Goal: Information Seeking & Learning: Learn about a topic

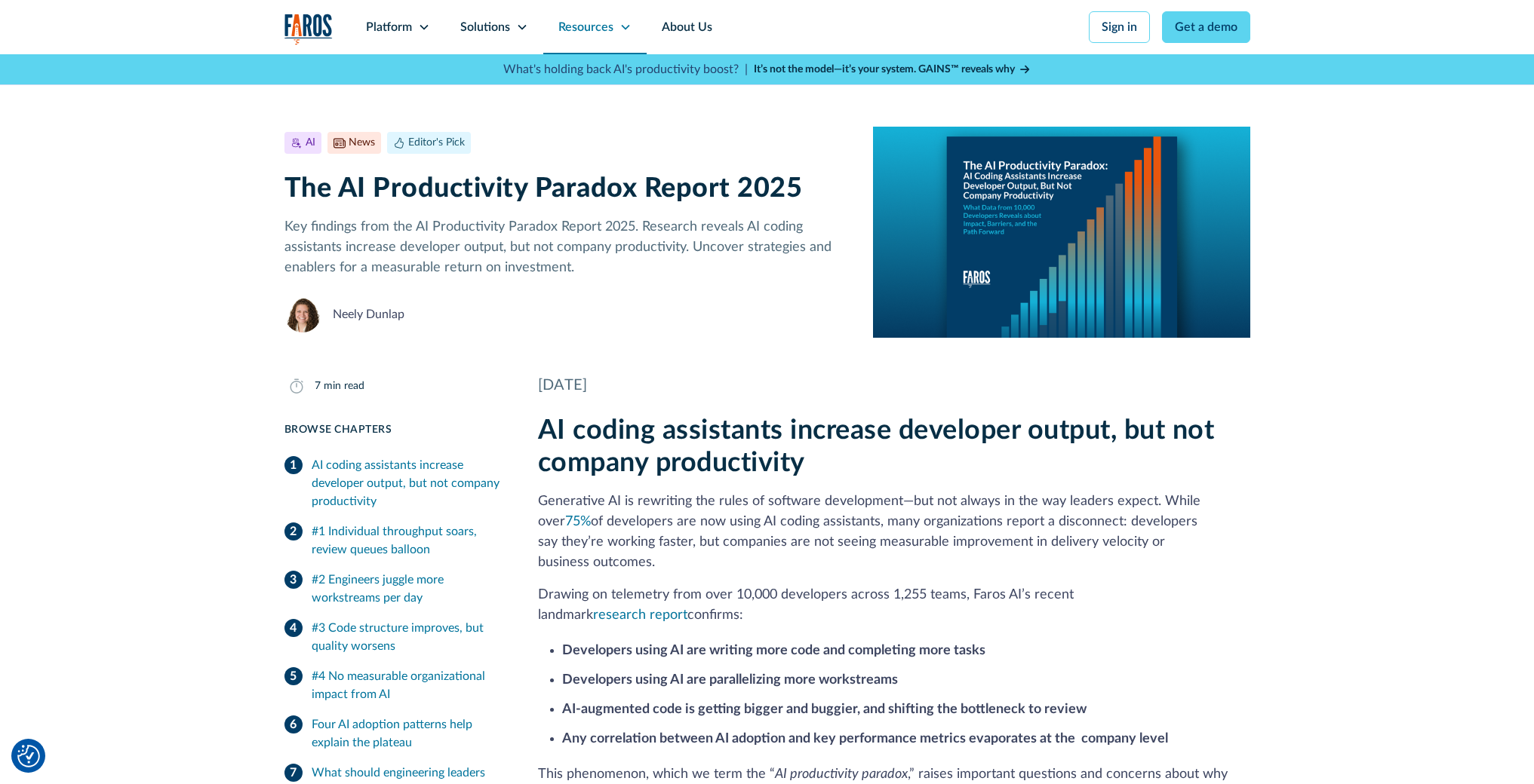
click at [624, 26] on icon at bounding box center [625, 27] width 12 height 12
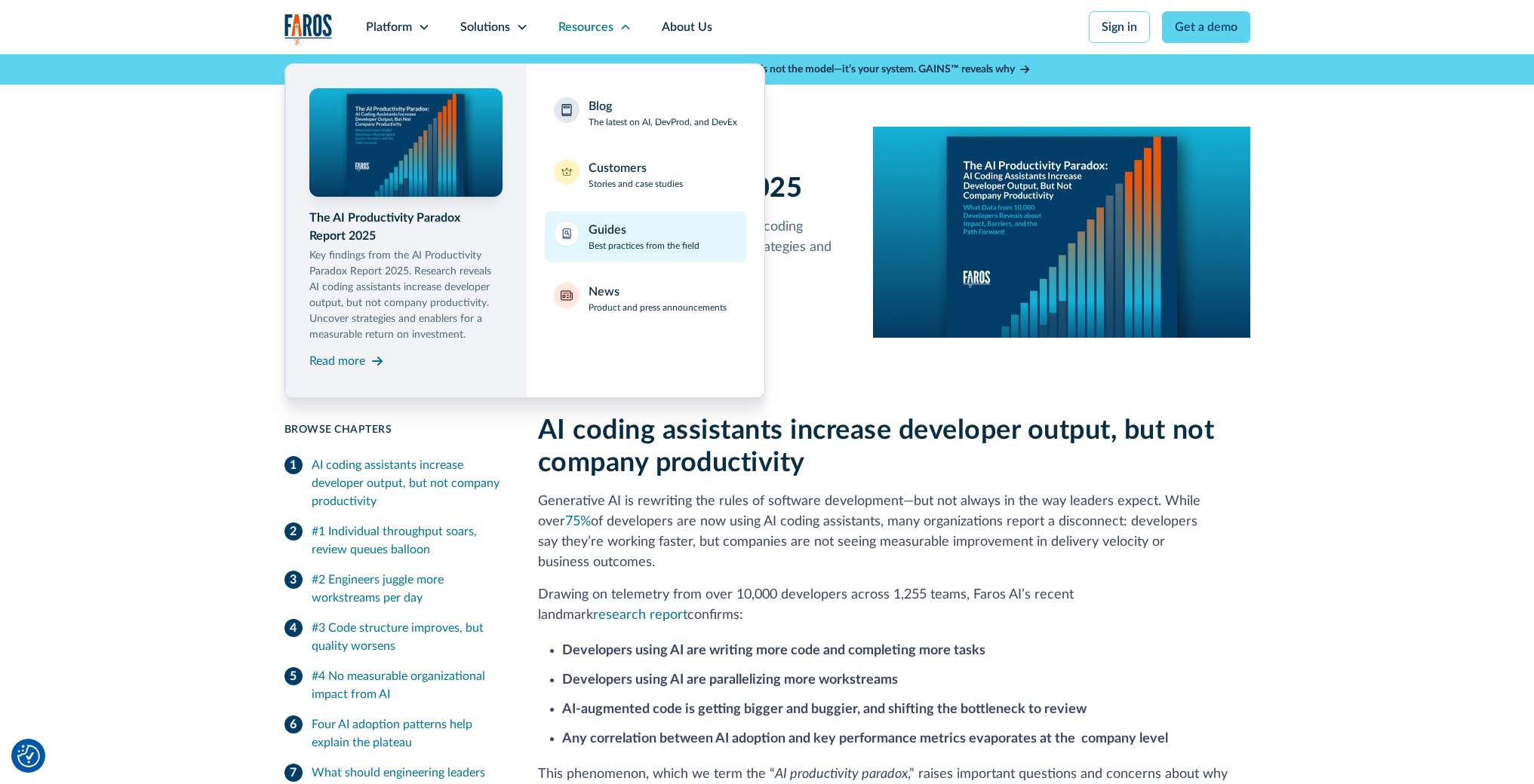
click at [641, 240] on p "Best practices from the field" at bounding box center [644, 246] width 111 height 14
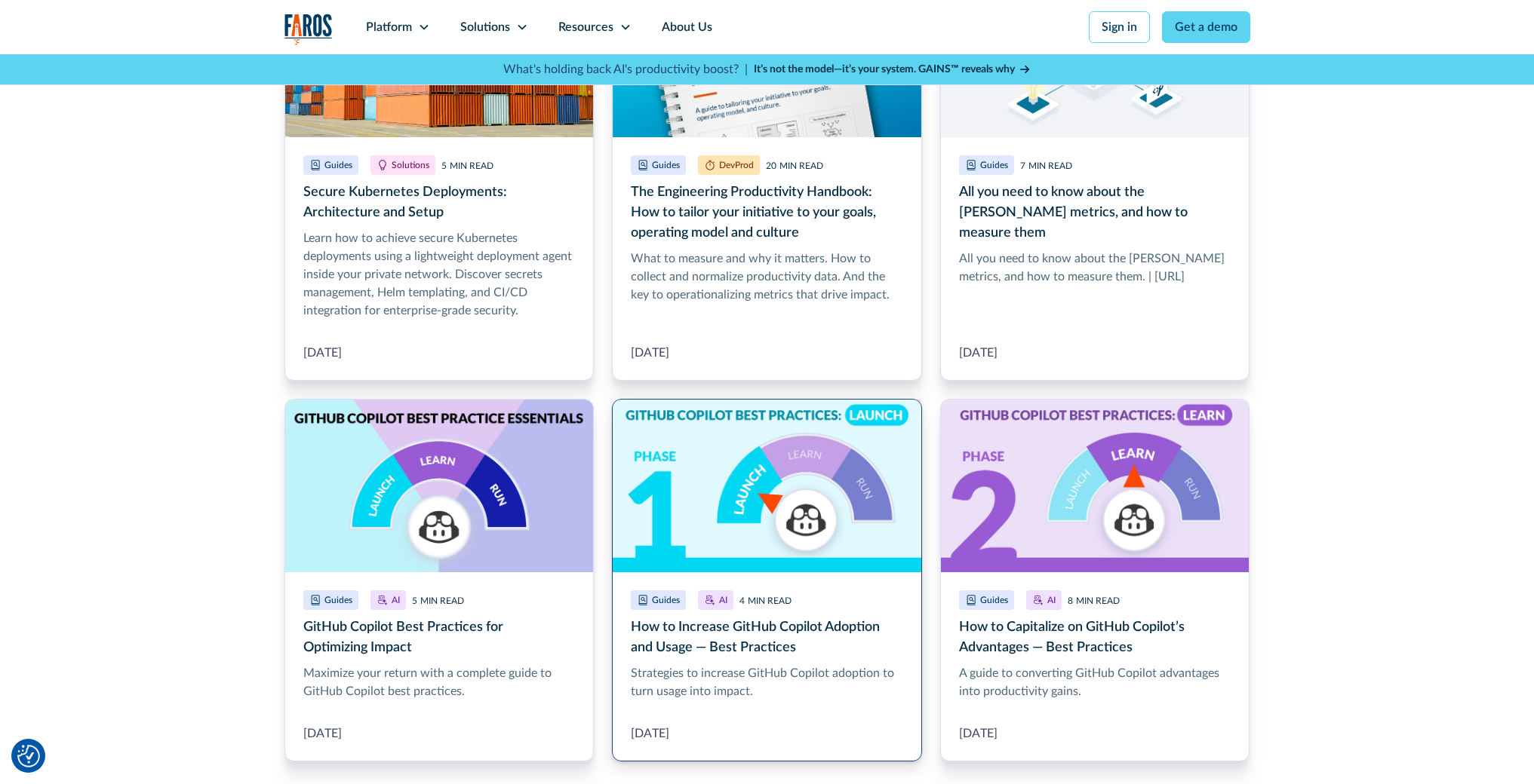
scroll to position [1593, 0]
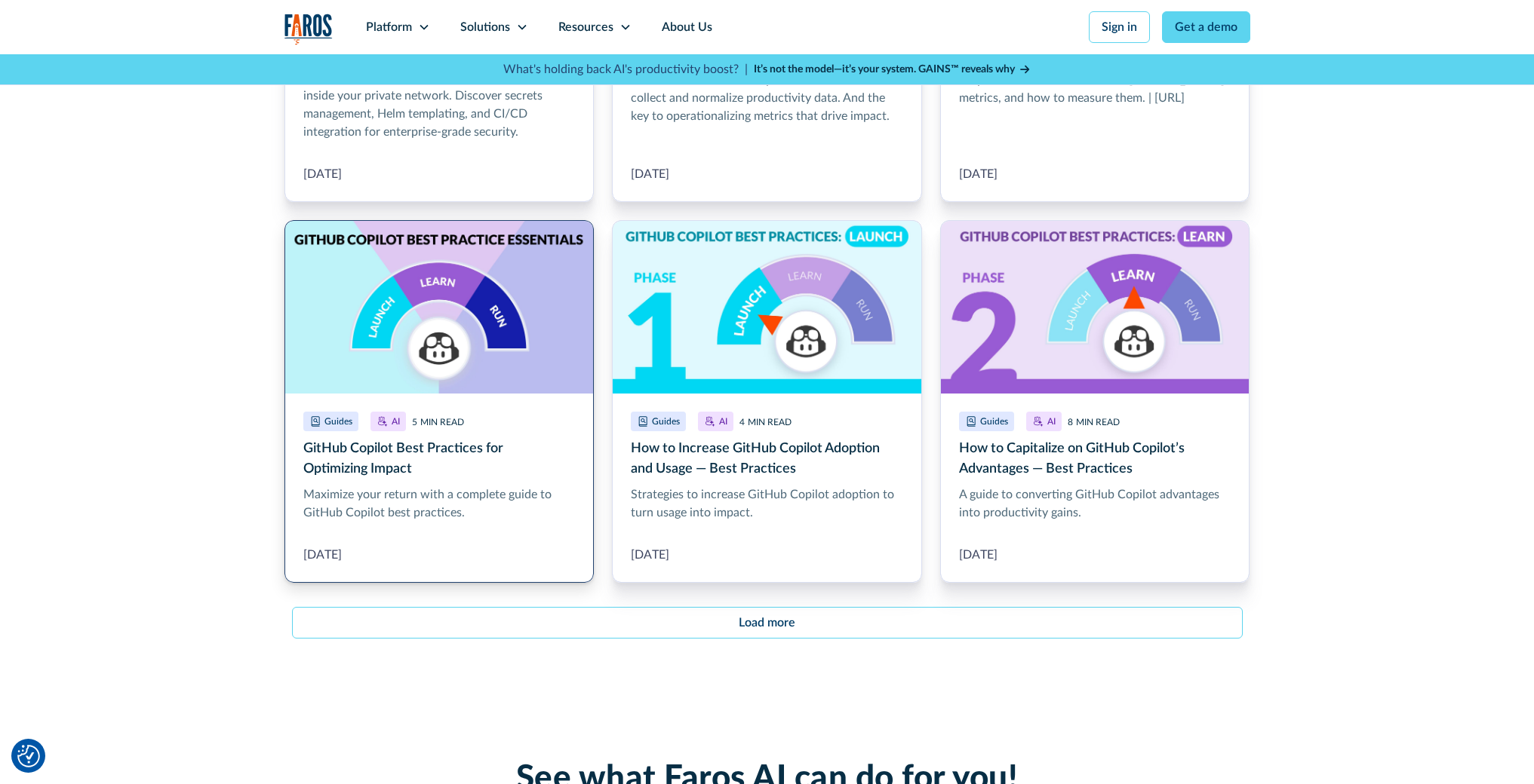
click at [508, 418] on link "GitHub Copilot Best Practices for Optimizing Impact" at bounding box center [439, 402] width 310 height 364
click at [726, 449] on link "How to Increase GitHub Copilot Adoption and Usage — Best Practices" at bounding box center [767, 402] width 310 height 364
click at [1010, 425] on link "How to Capitalize on GitHub Copilot’s Advantages — Best Practices" at bounding box center [1094, 402] width 310 height 364
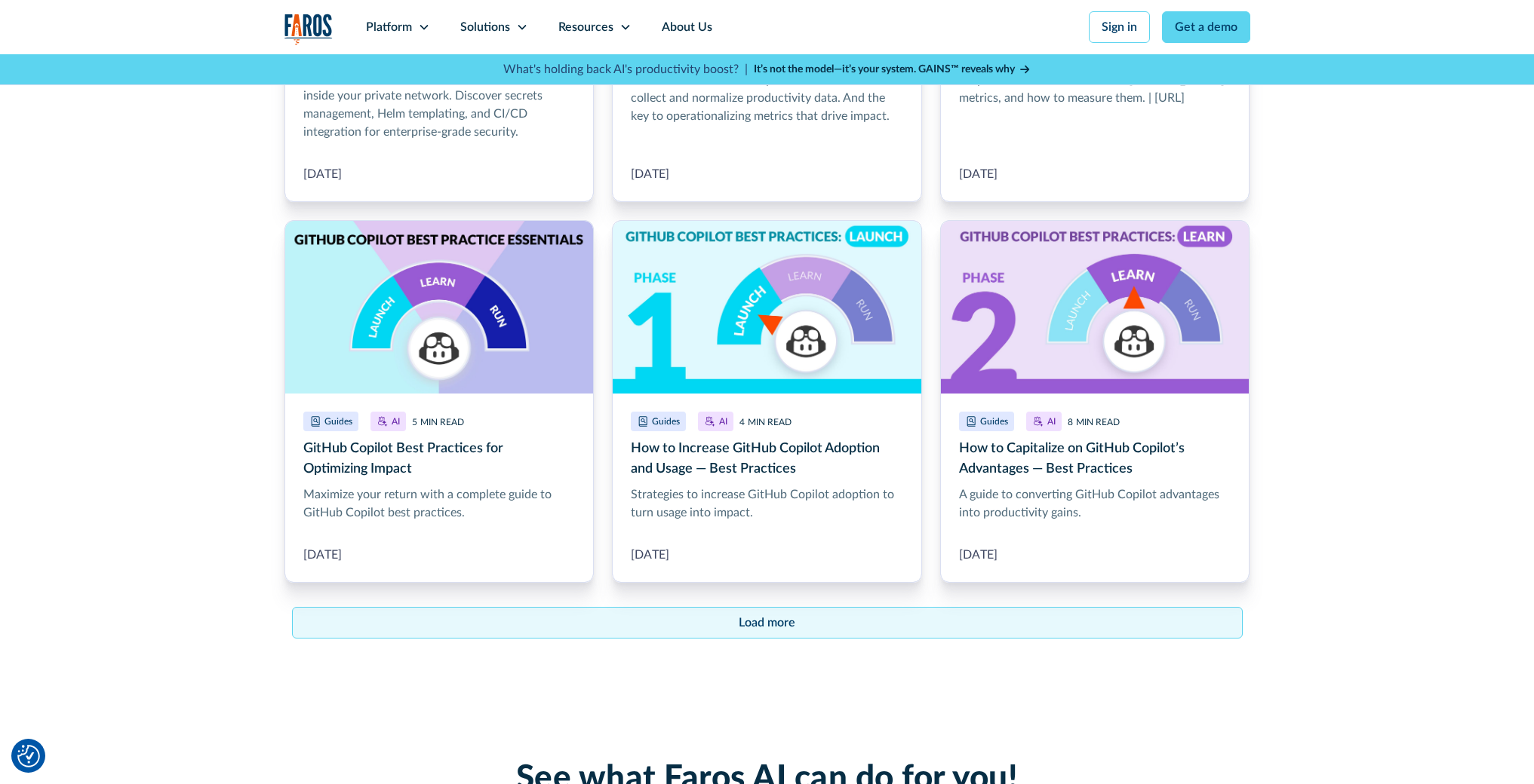
click at [720, 632] on link "Load more" at bounding box center [767, 623] width 951 height 32
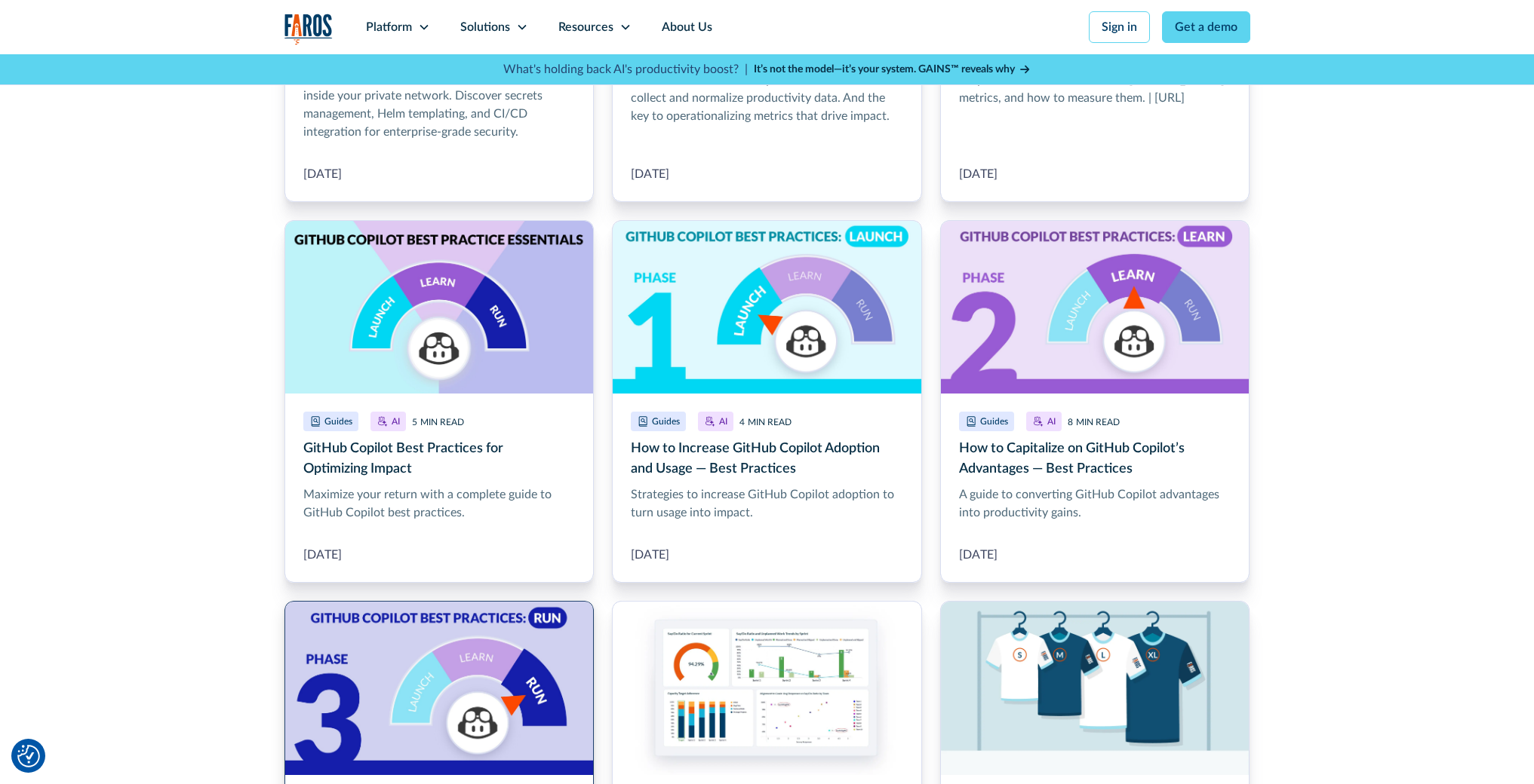
click at [475, 640] on link "How to Measure the Benefits of GitHub Copilot — Best Practices" at bounding box center [439, 792] width 310 height 382
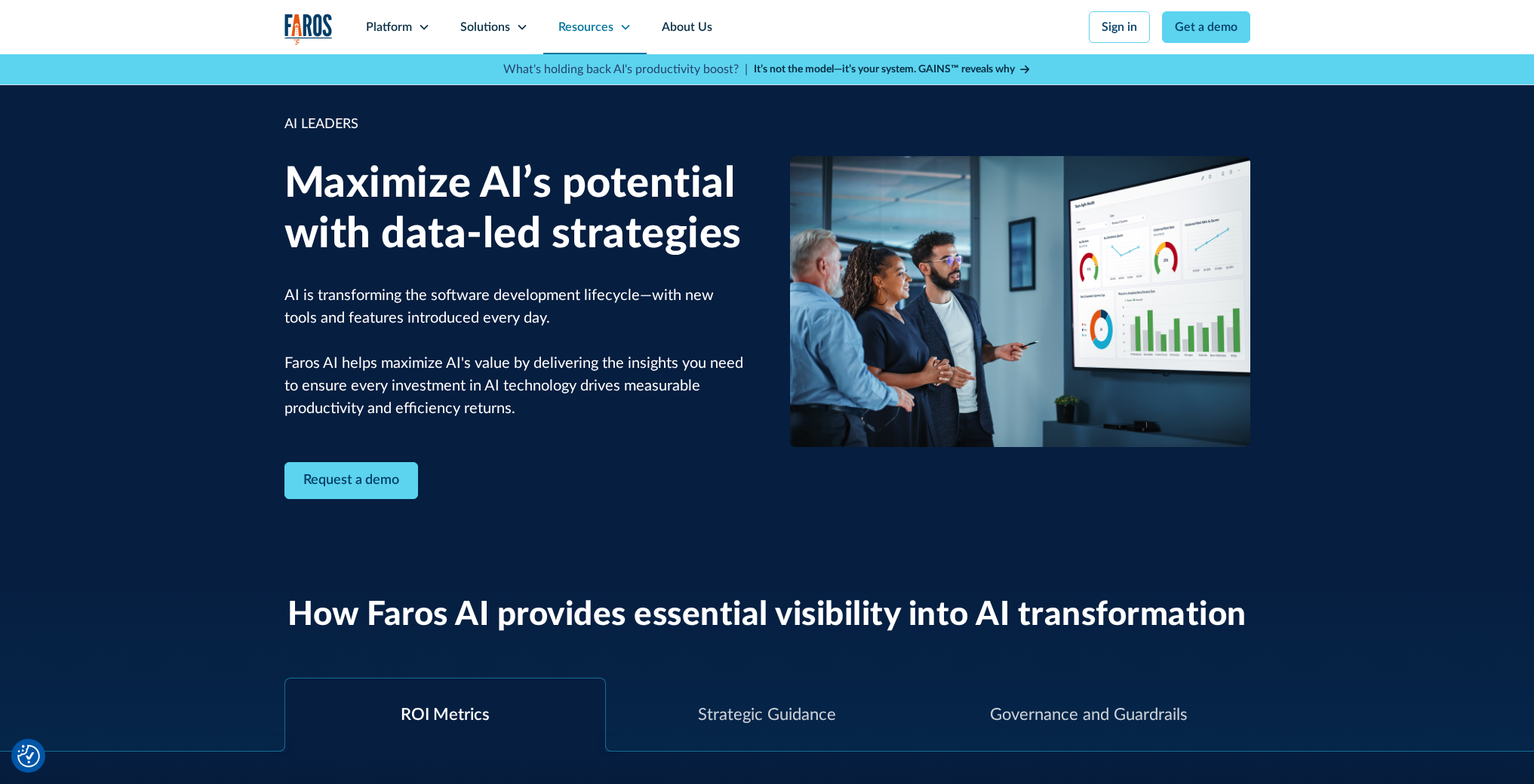
click at [613, 29] on div "Resources" at bounding box center [595, 27] width 104 height 54
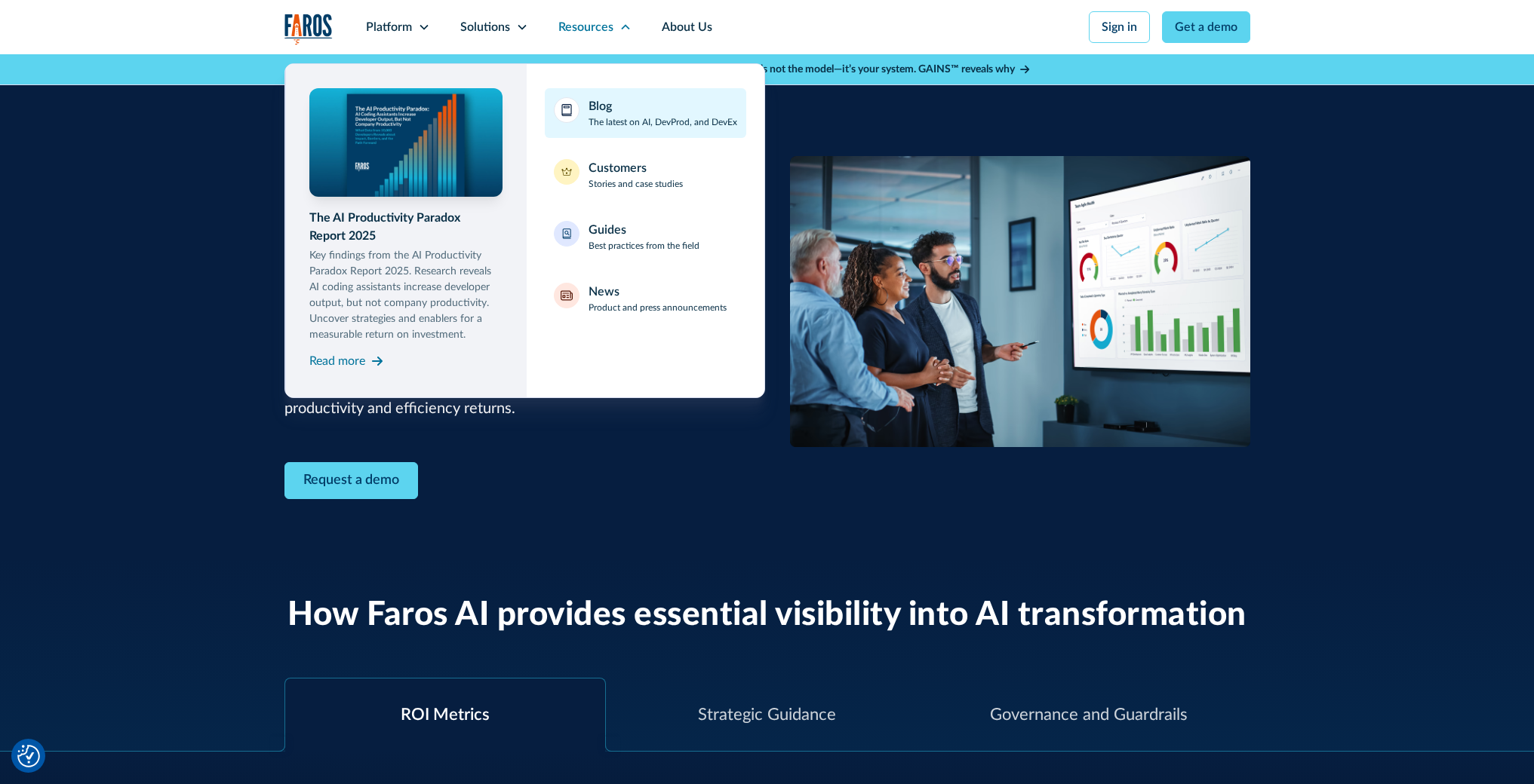
click at [641, 110] on div "Blog The latest on AI, DevProd, and DevEx" at bounding box center [662, 113] width 148 height 32
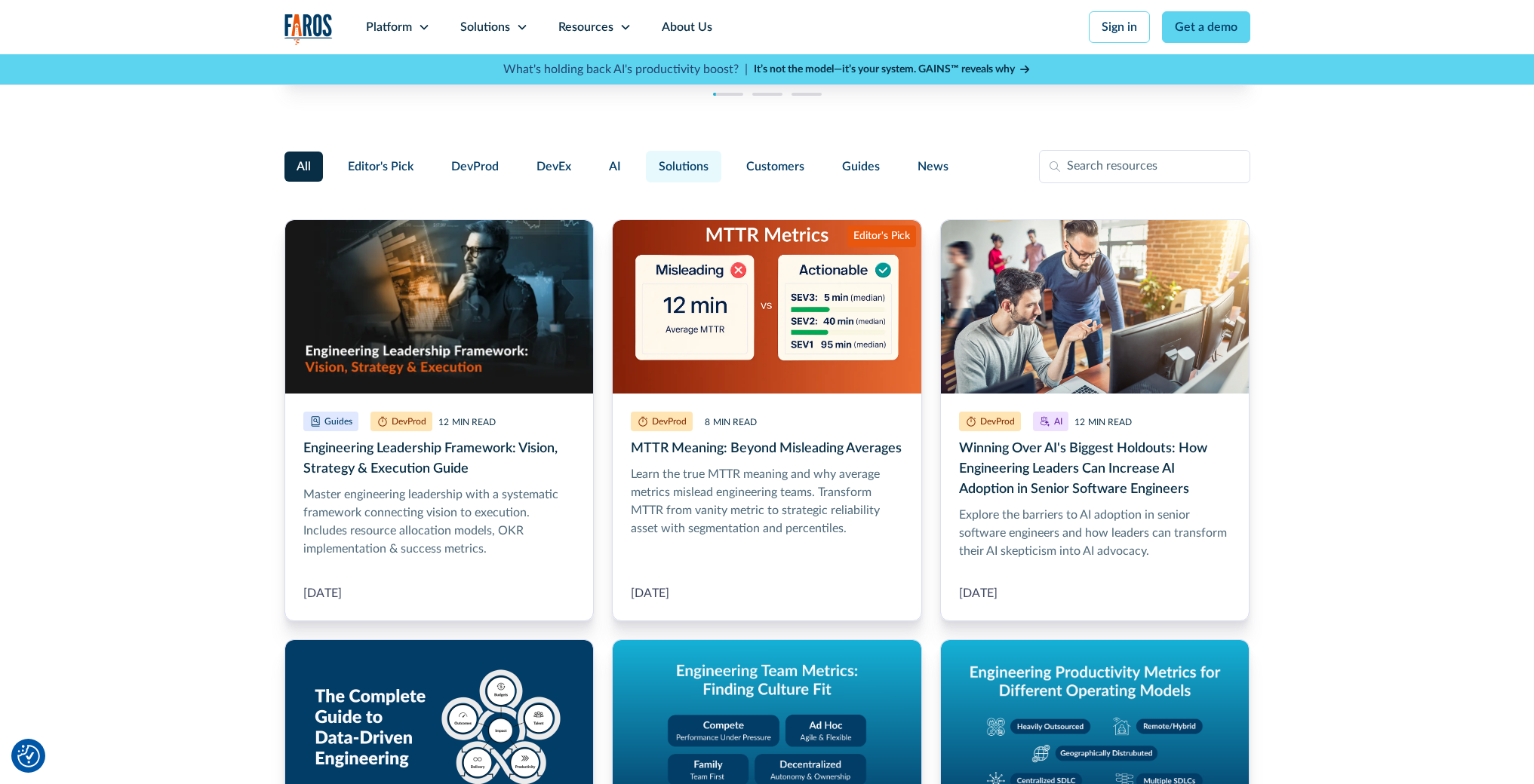
scroll to position [304, 0]
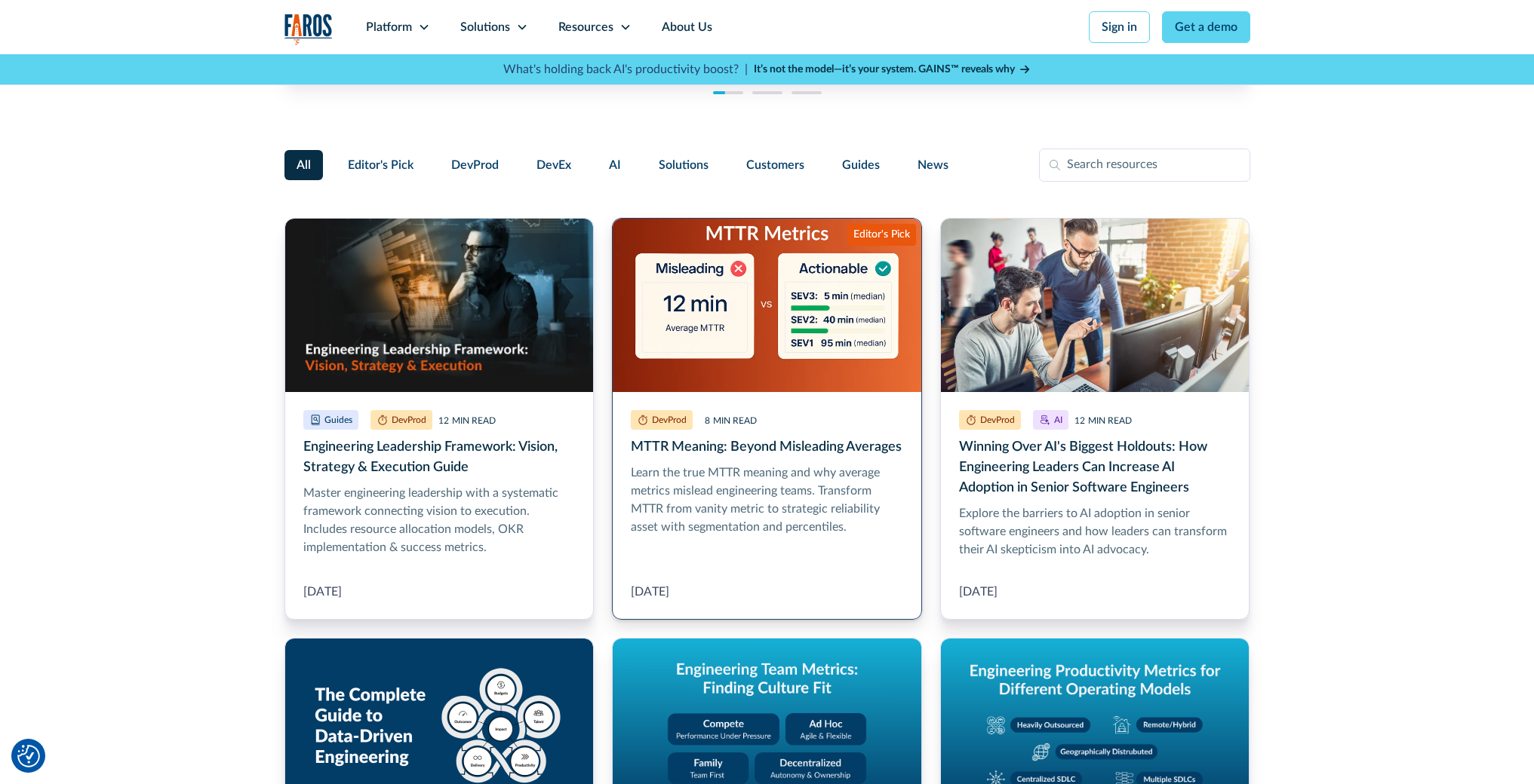
click at [744, 452] on link "MTTR Meaning: Beyond Misleading Averages" at bounding box center [767, 419] width 310 height 402
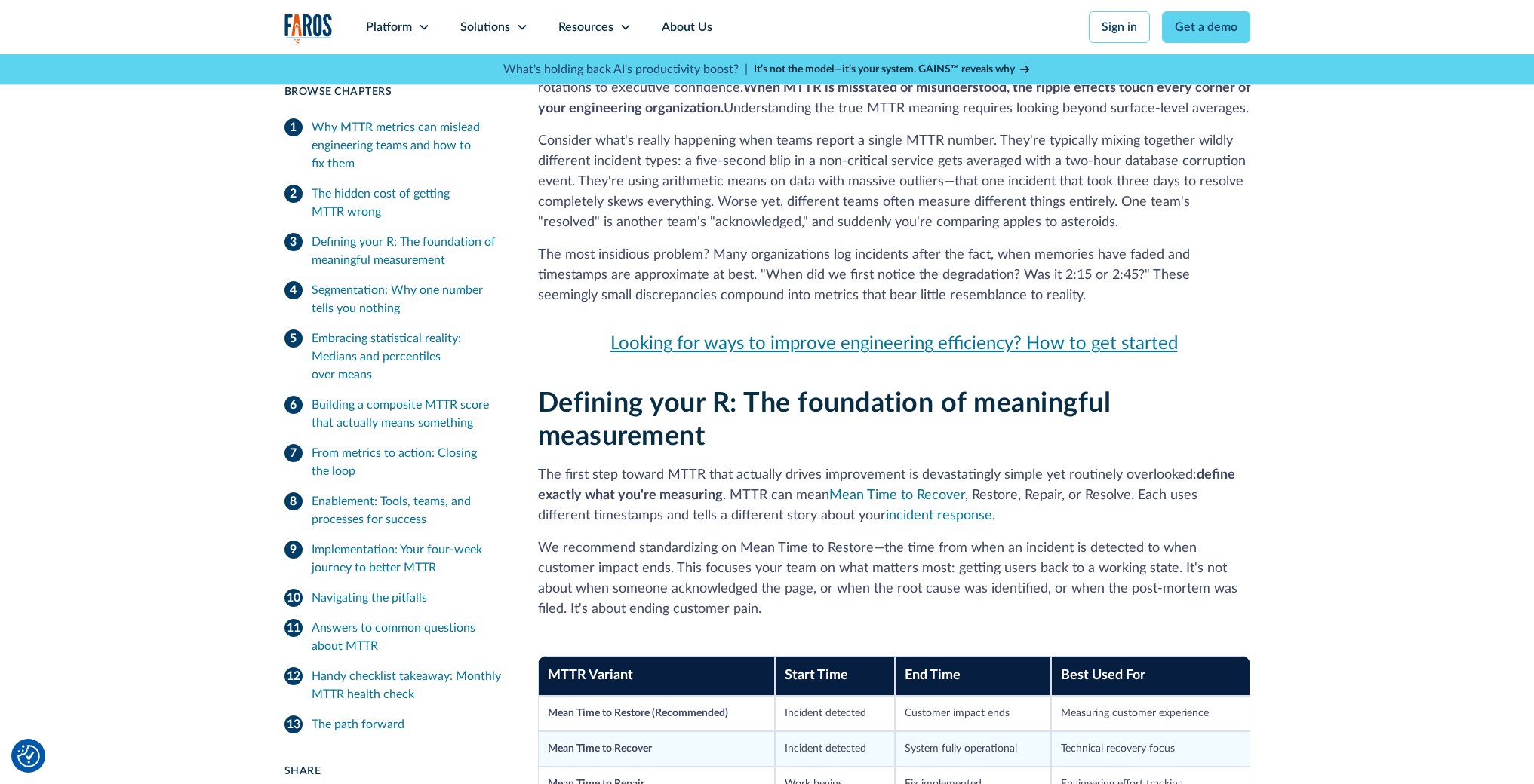
scroll to position [858, 0]
click at [607, 25] on div "Resources" at bounding box center [585, 26] width 55 height 18
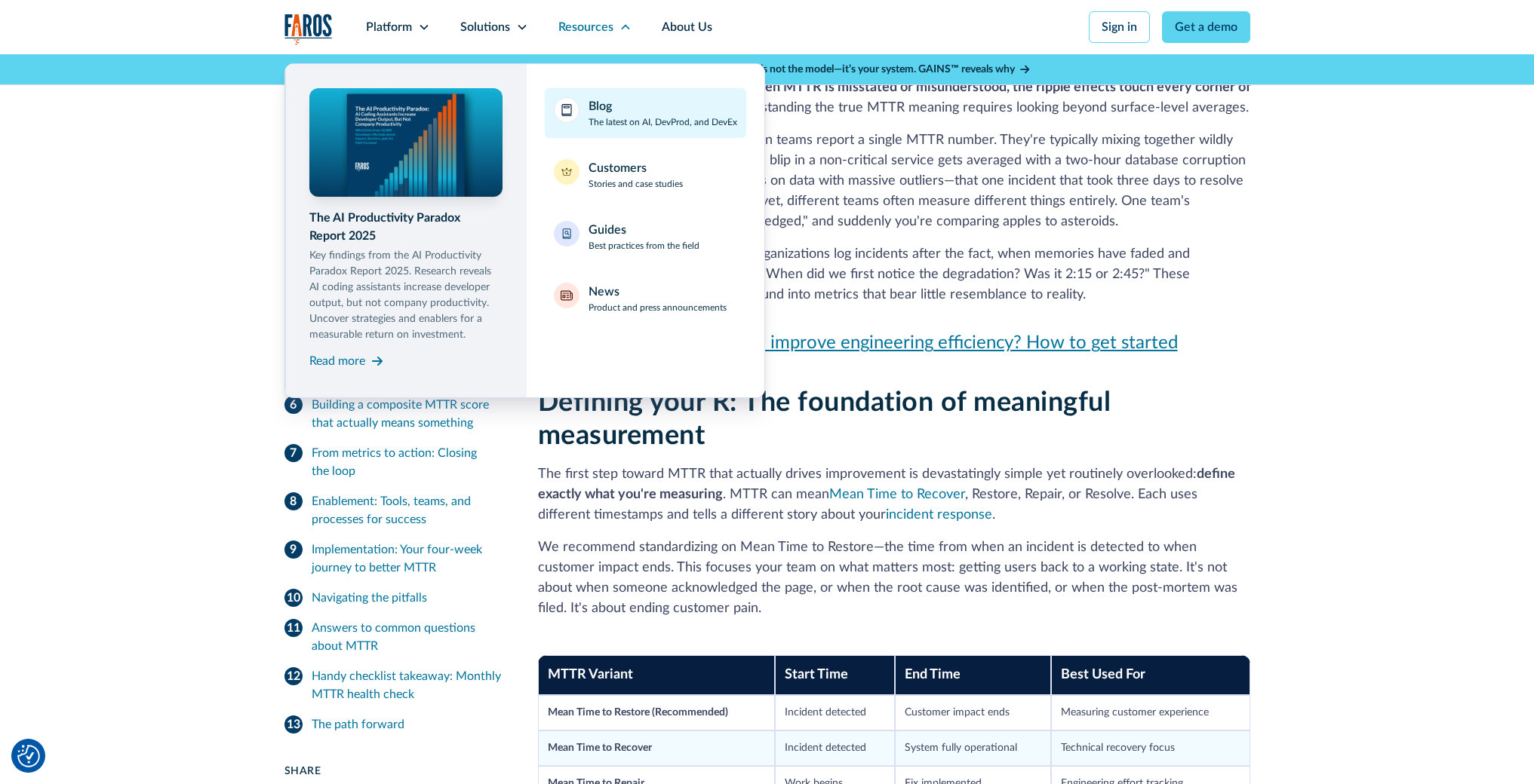
click at [646, 111] on div "Blog The latest on AI, DevProd, and DevEx" at bounding box center [662, 113] width 148 height 32
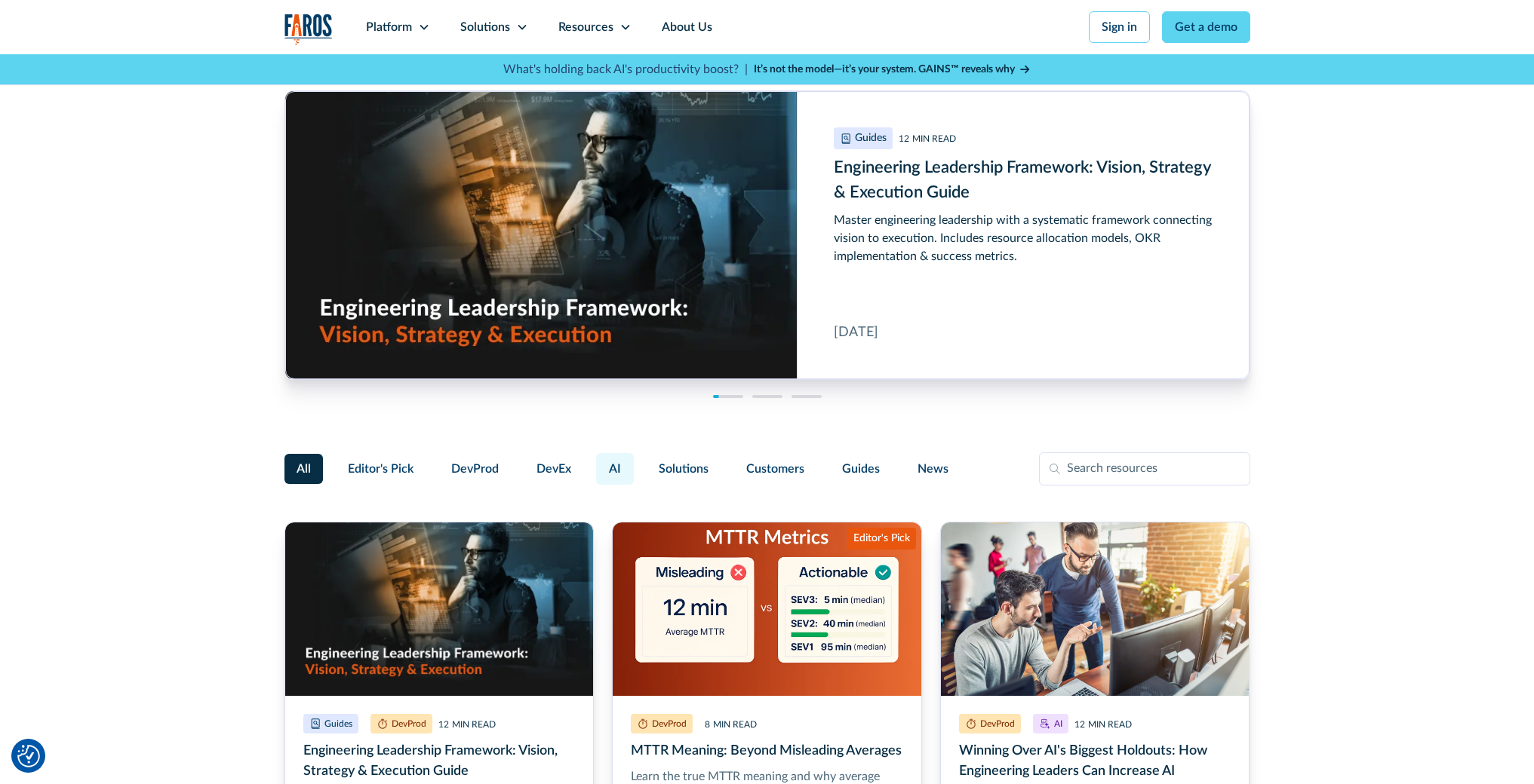
click at [614, 468] on span "AI" at bounding box center [615, 469] width 12 height 18
click at [594, 462] on input "AI" at bounding box center [594, 462] width 0 height 0
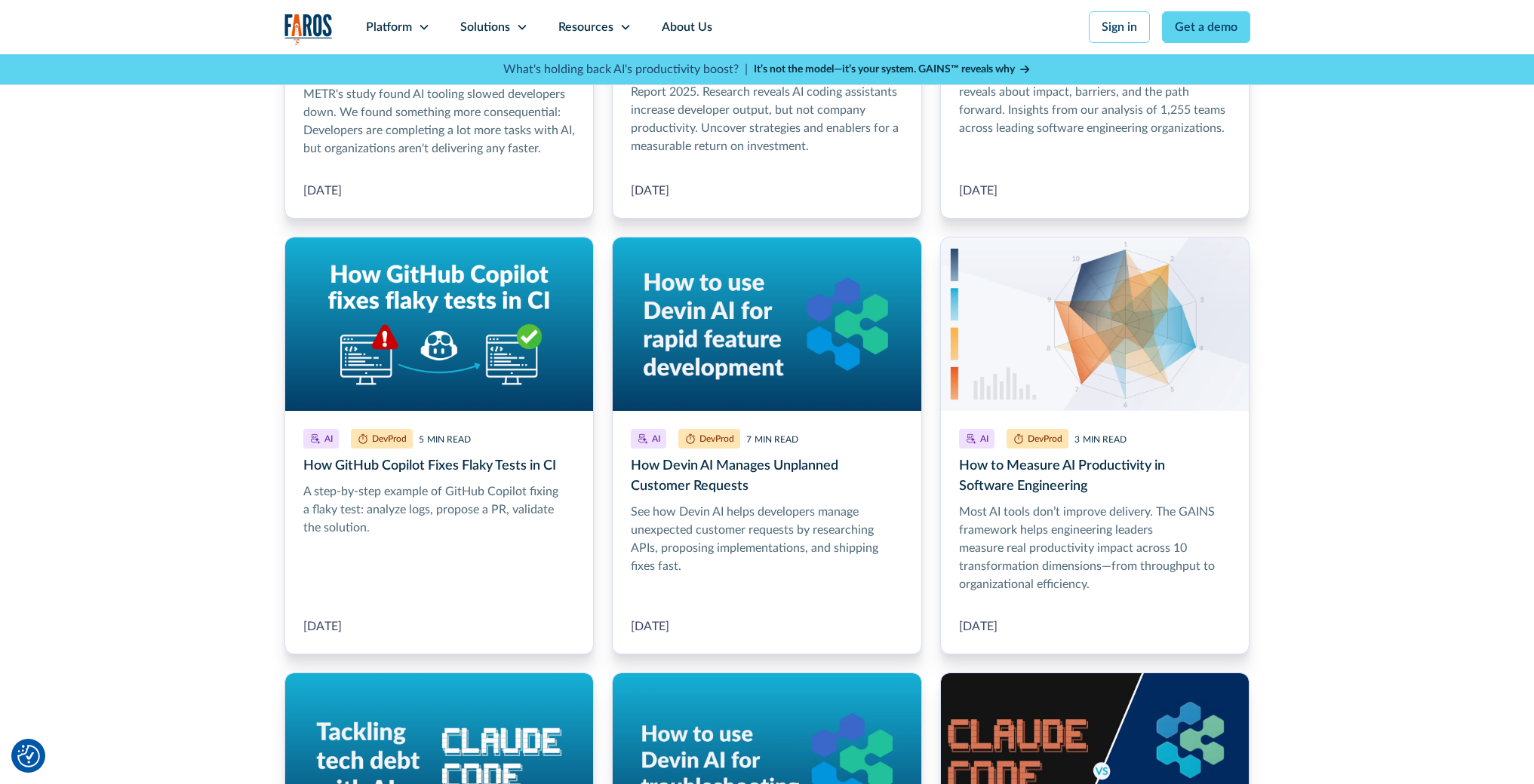
scroll to position [1451, 0]
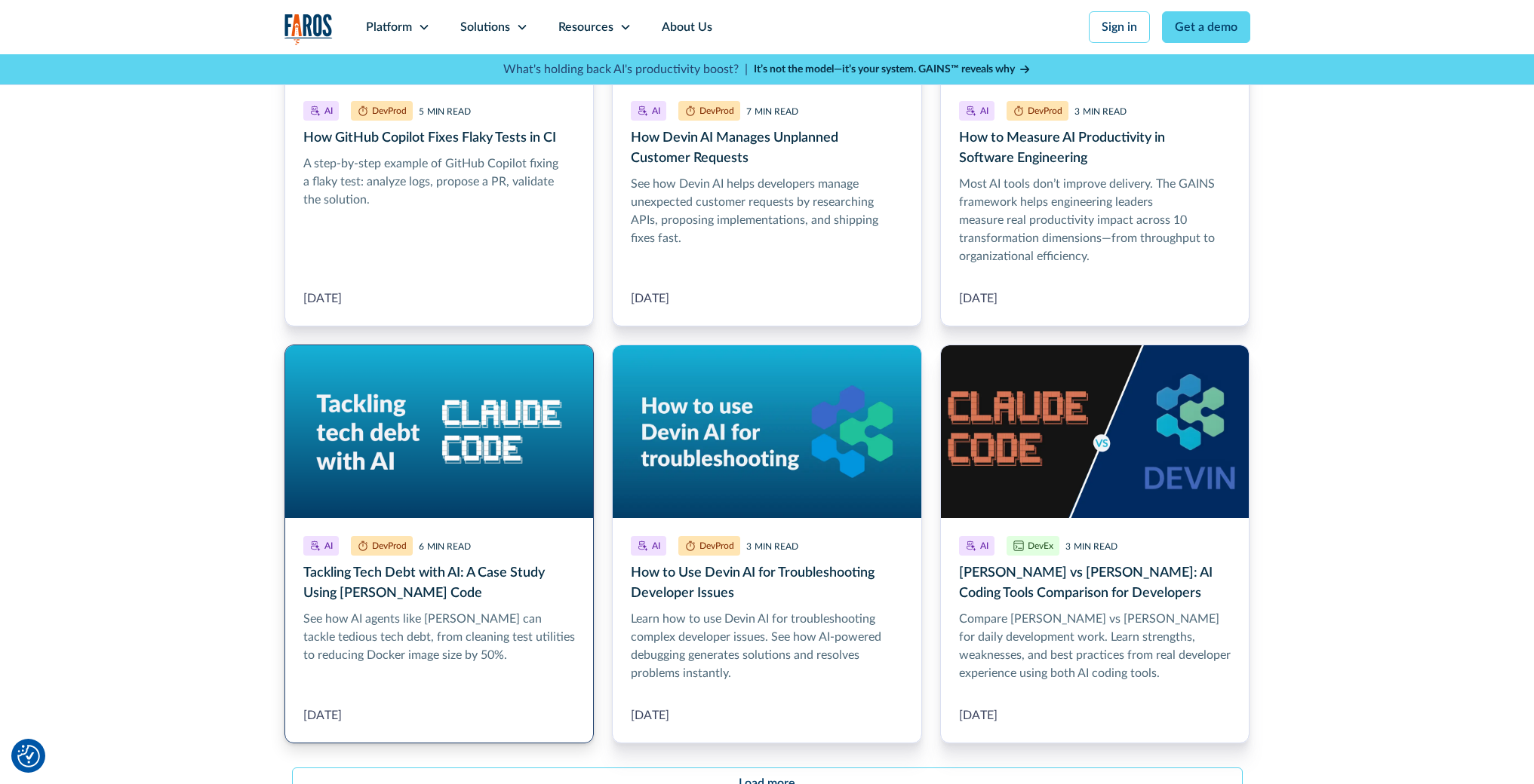
click at [396, 457] on link "Tackling Tech Debt with AI: A Case Study Using Claude Code" at bounding box center [439, 544] width 310 height 399
